Goal: Find specific page/section: Find specific page/section

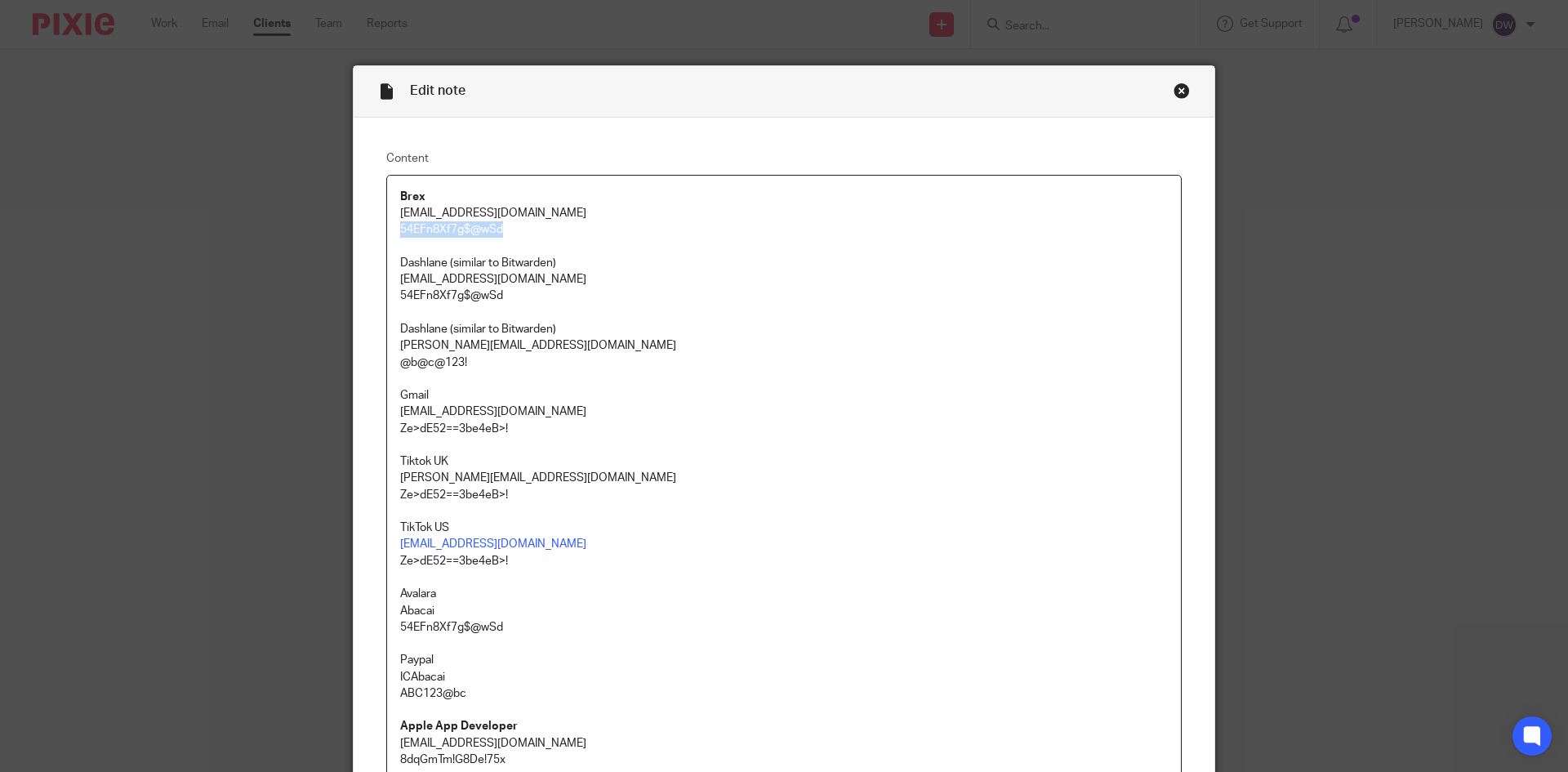
click at [1174, 88] on div "Close this dialog window" at bounding box center [1181, 90] width 17 height 17
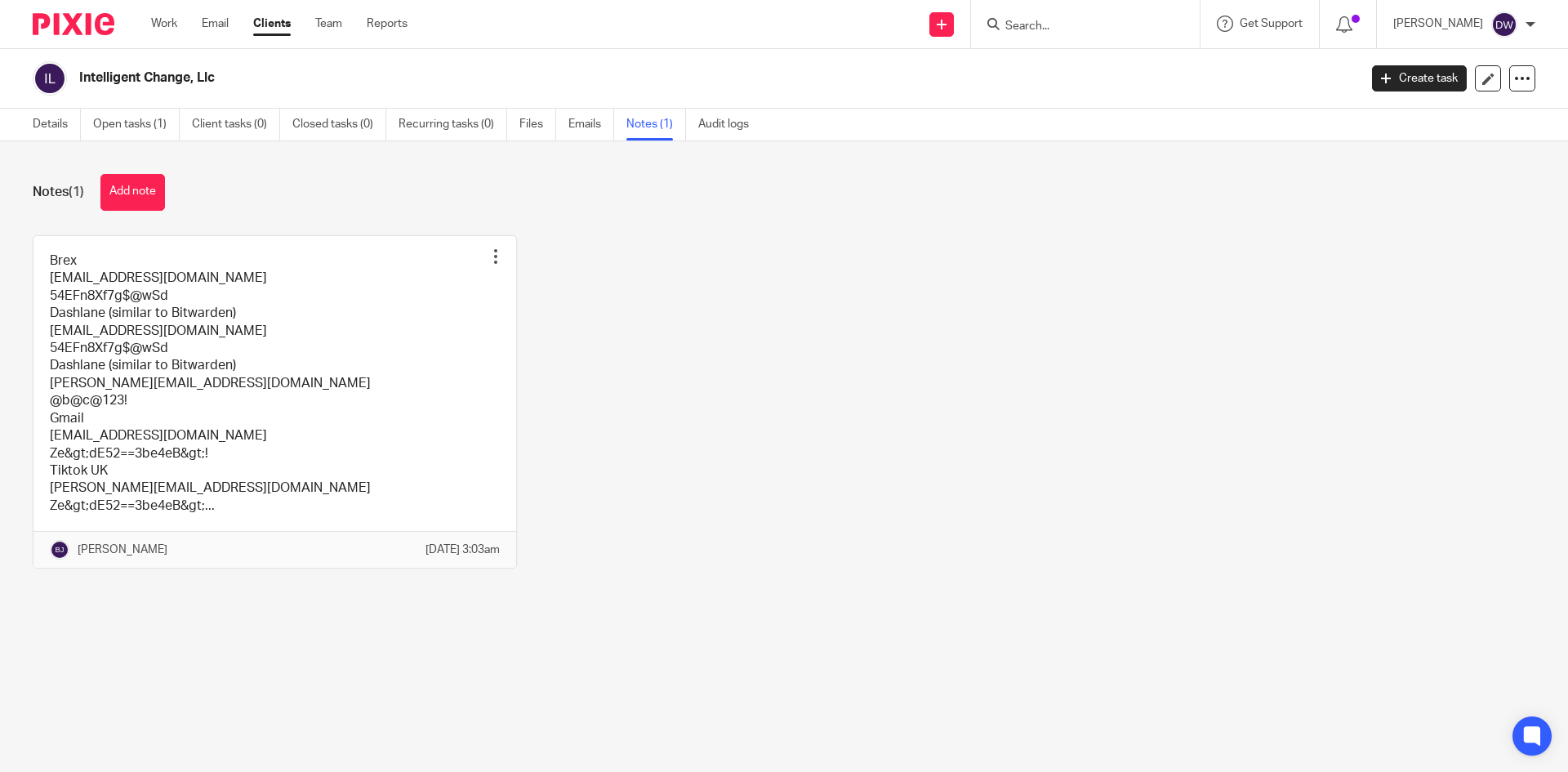
click at [1130, 26] on input "Search" at bounding box center [1077, 27] width 147 height 15
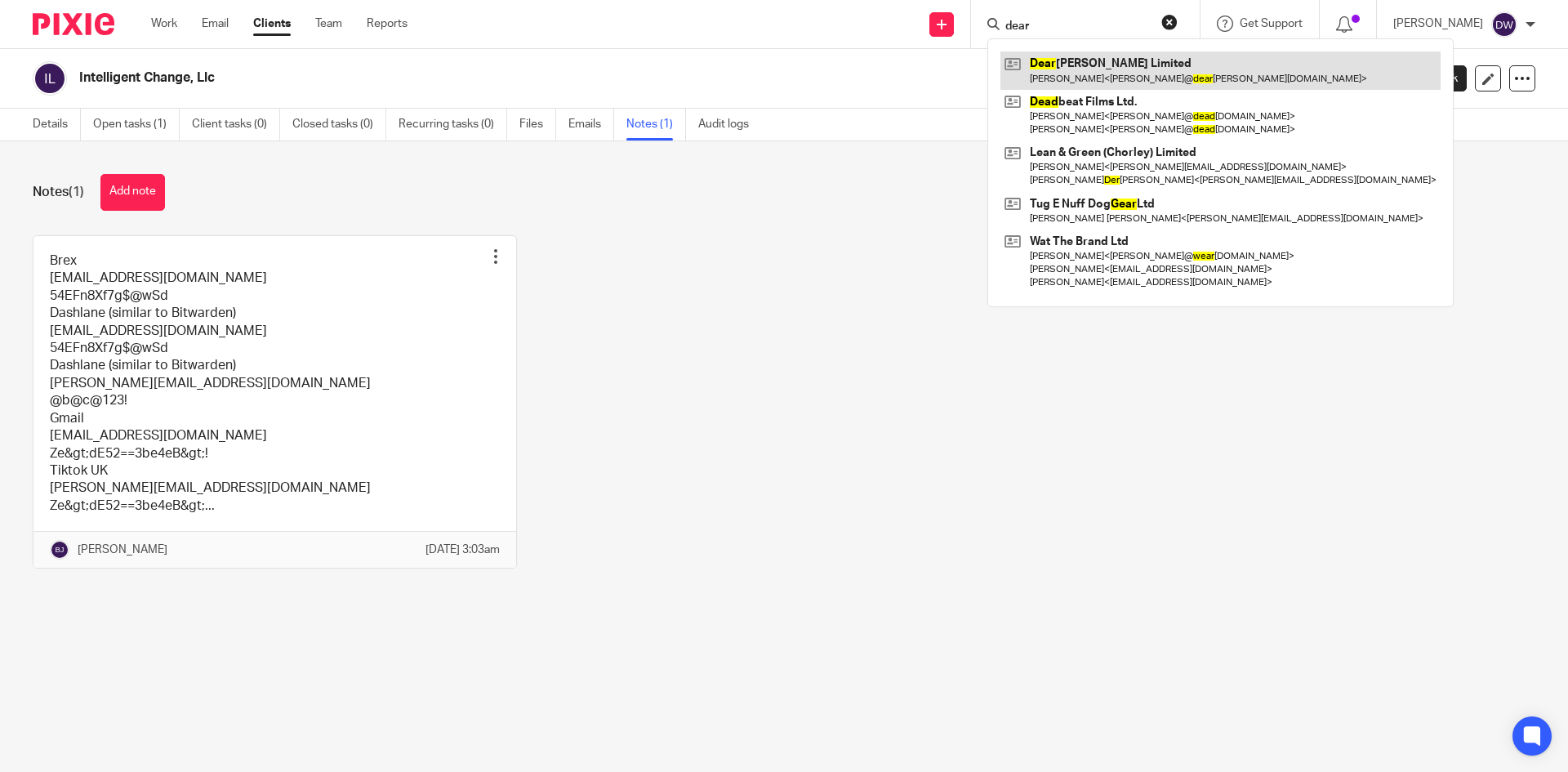
type input "dear"
click at [1077, 71] on link at bounding box center [1220, 70] width 440 height 37
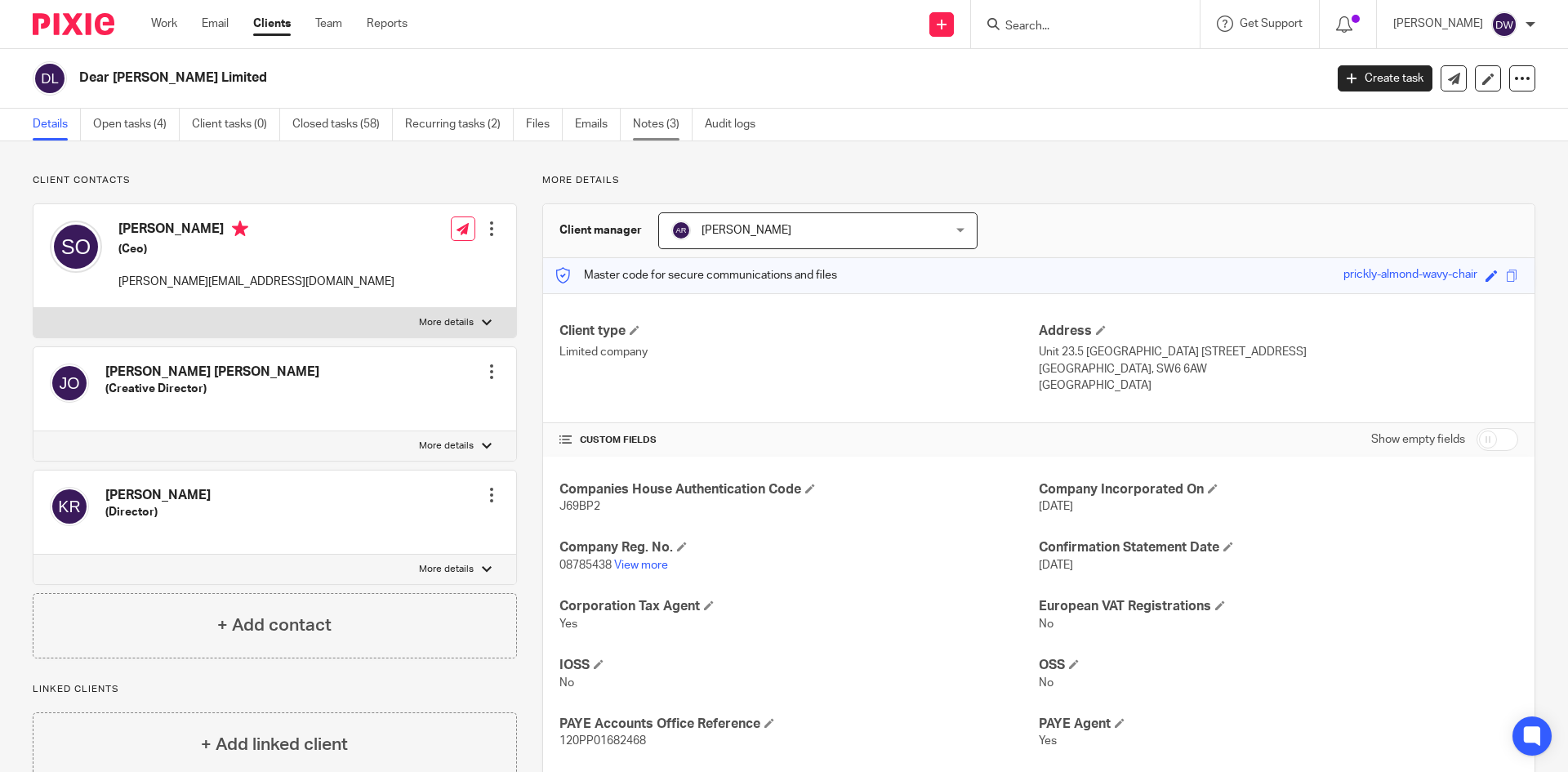
click at [664, 116] on link "Notes (3)" at bounding box center [662, 124] width 60 height 32
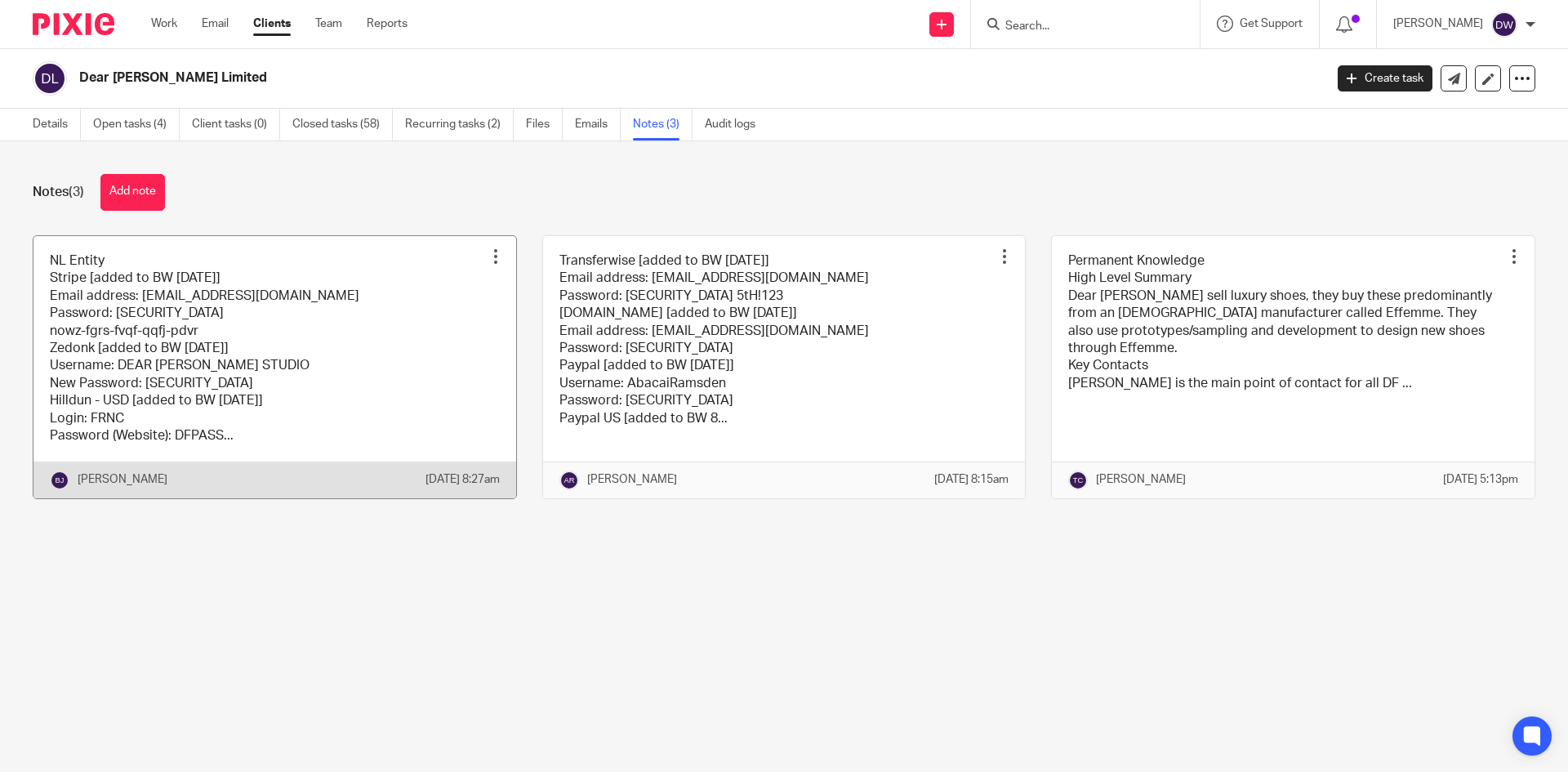
click at [235, 359] on link at bounding box center [275, 368] width 482 height 263
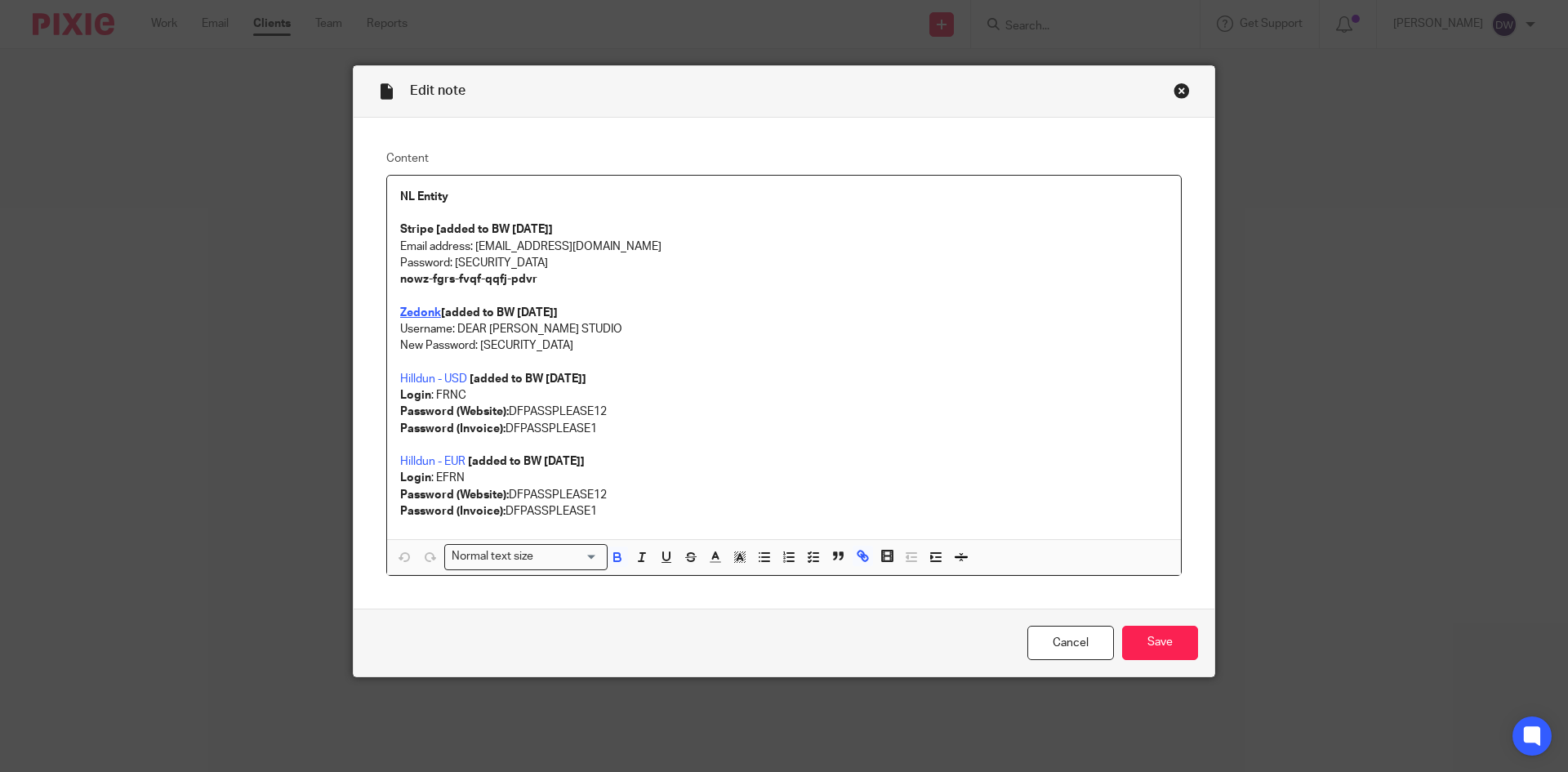
drag, startPoint x: 420, startPoint y: 318, endPoint x: 412, endPoint y: 312, distance: 10.0
